Goal: Task Accomplishment & Management: Use online tool/utility

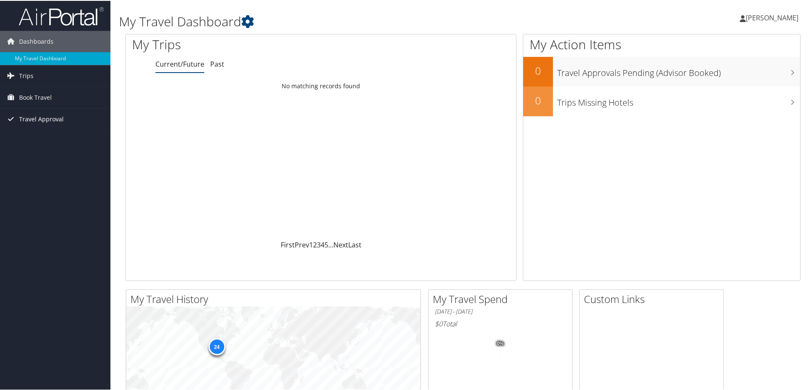
click at [51, 116] on span "Travel Approval" at bounding box center [41, 118] width 45 height 21
click at [51, 146] on link "Approved Trips" at bounding box center [55, 148] width 110 height 13
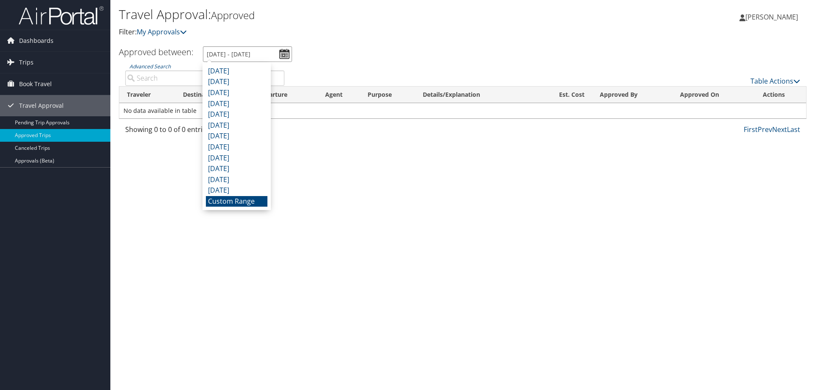
click at [282, 51] on input "[DATE] - [DATE]" at bounding box center [247, 54] width 89 height 16
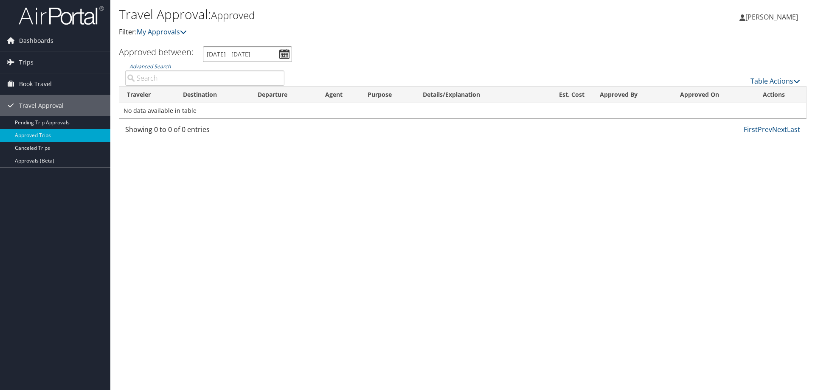
click at [282, 51] on input "[DATE] - [DATE]" at bounding box center [247, 54] width 89 height 16
click at [357, 34] on p "Filter: My Approvals" at bounding box center [348, 32] width 459 height 11
click at [150, 78] on input "Advanced Search" at bounding box center [204, 77] width 159 height 15
click at [166, 111] on td "No data available in table" at bounding box center [462, 110] width 687 height 15
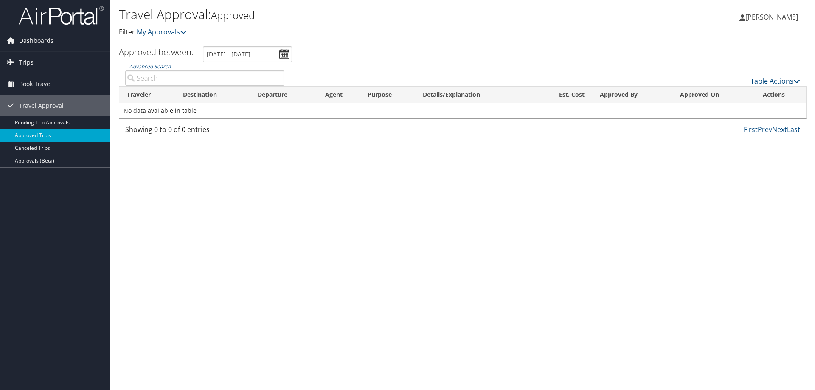
click at [198, 86] on table "Traveler Destination Departure Agent Purpose Details/Explanation Est. Cost Appr…" at bounding box center [463, 102] width 688 height 33
click at [159, 32] on link "My Approvals" at bounding box center [162, 31] width 50 height 9
click at [753, 15] on span "[PERSON_NAME]" at bounding box center [772, 16] width 53 height 9
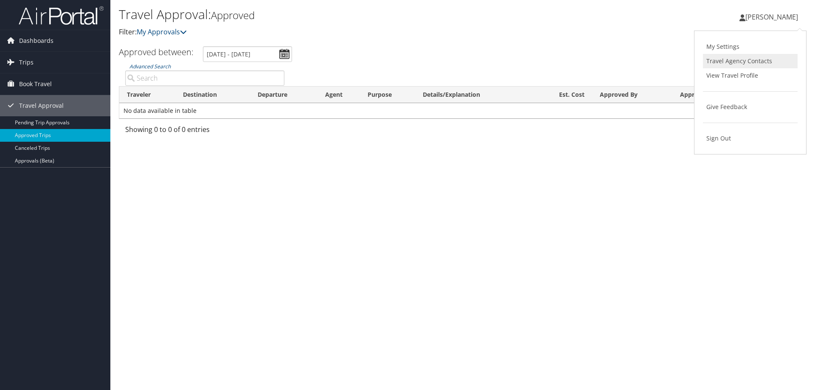
click at [725, 60] on link "Travel Agency Contacts" at bounding box center [750, 61] width 95 height 14
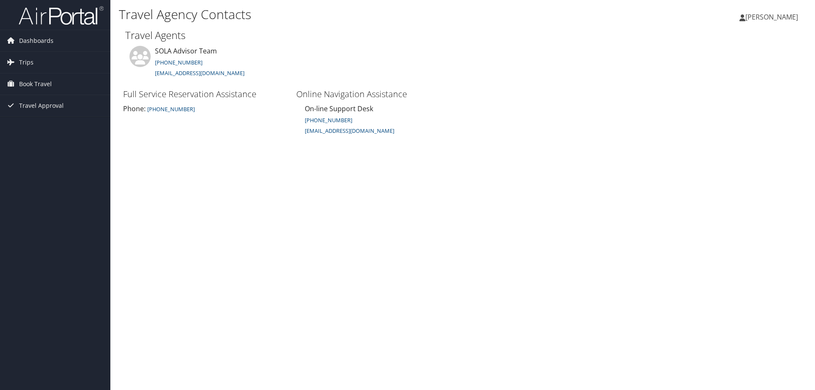
click at [755, 14] on span "[PERSON_NAME]" at bounding box center [772, 16] width 53 height 9
click at [746, 19] on span "[PERSON_NAME]" at bounding box center [772, 16] width 53 height 9
click at [37, 84] on span "Book Travel" at bounding box center [35, 83] width 33 height 21
click at [51, 113] on link "Book/Manage Online Trips" at bounding box center [55, 113] width 110 height 13
